Goal: Browse casually: Explore the website without a specific task or goal

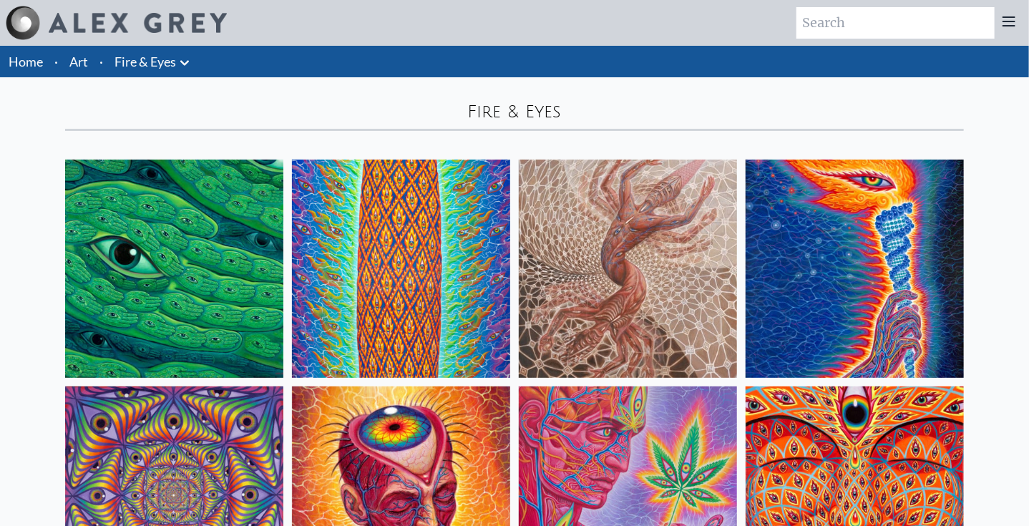
click at [187, 251] on img at bounding box center [174, 269] width 218 height 218
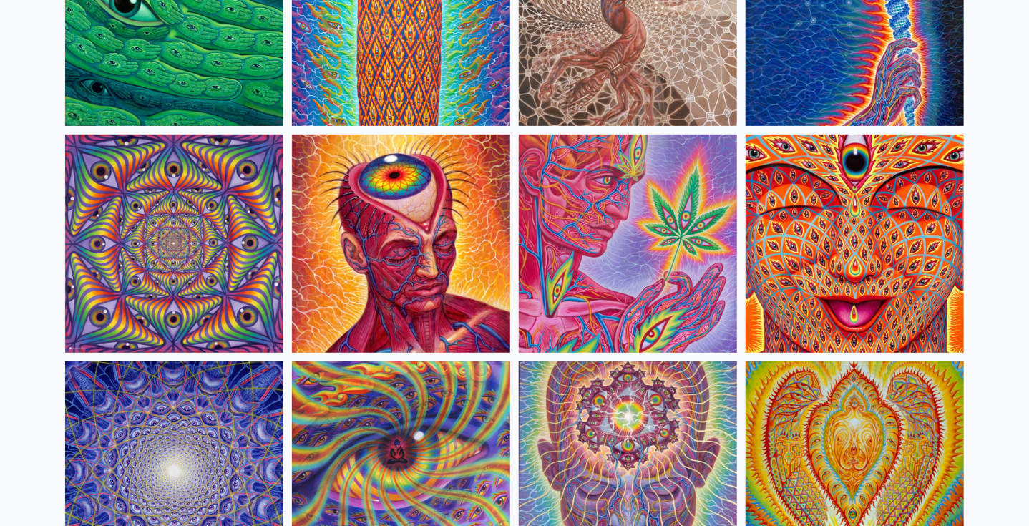
scroll to position [358, 0]
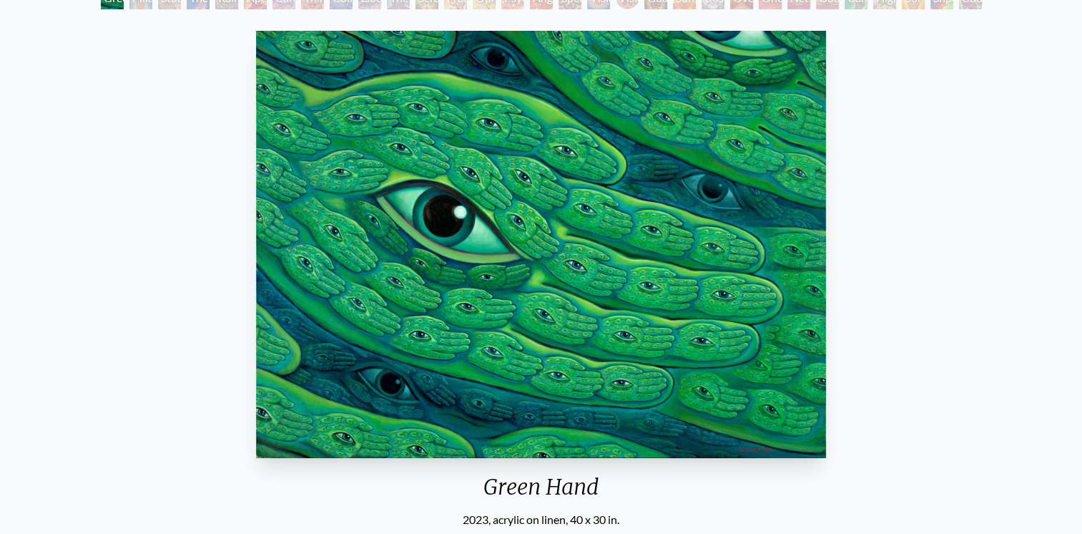
scroll to position [93, 0]
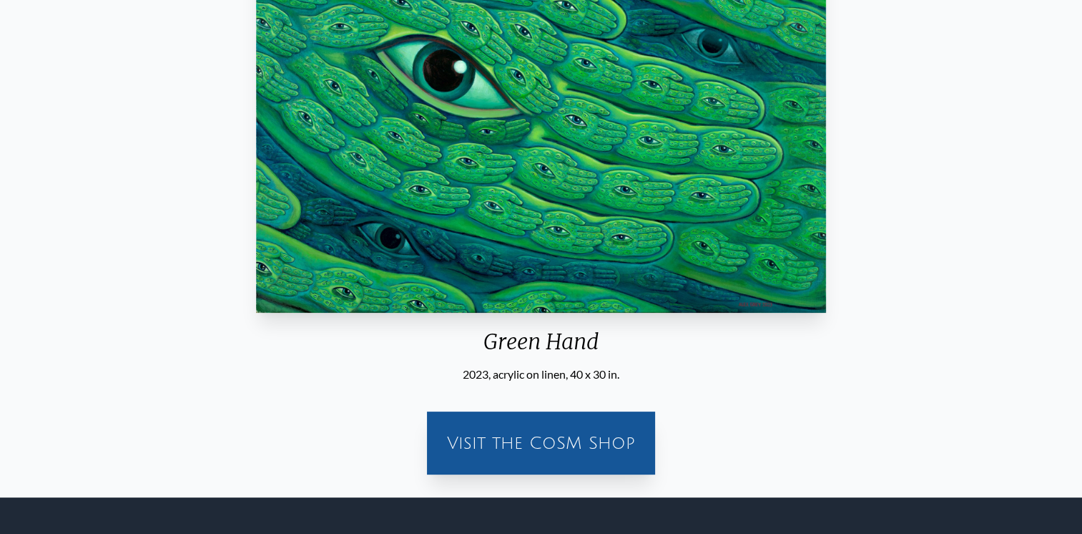
scroll to position [379, 0]
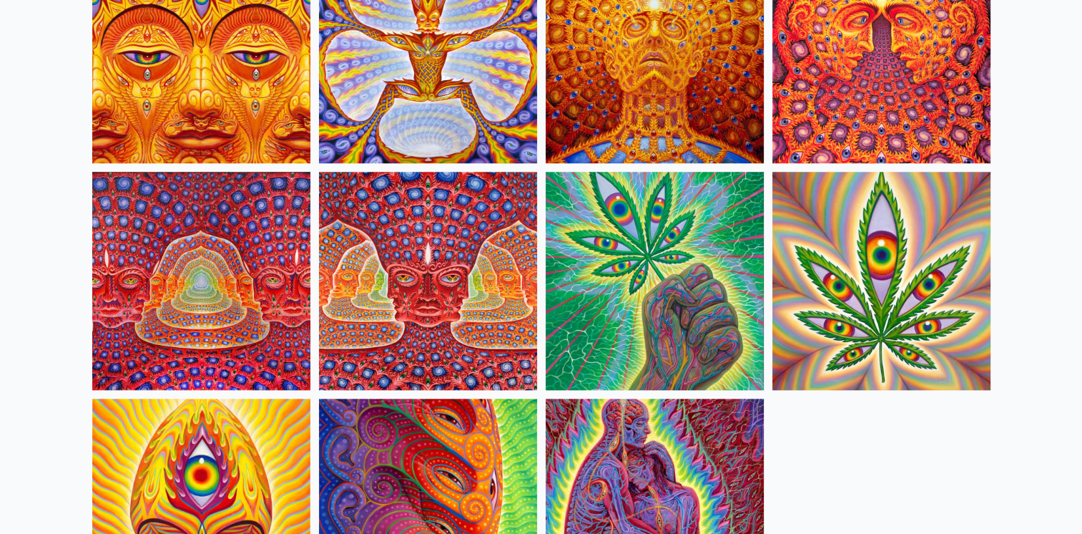
scroll to position [1359, 0]
